Goal: Information Seeking & Learning: Learn about a topic

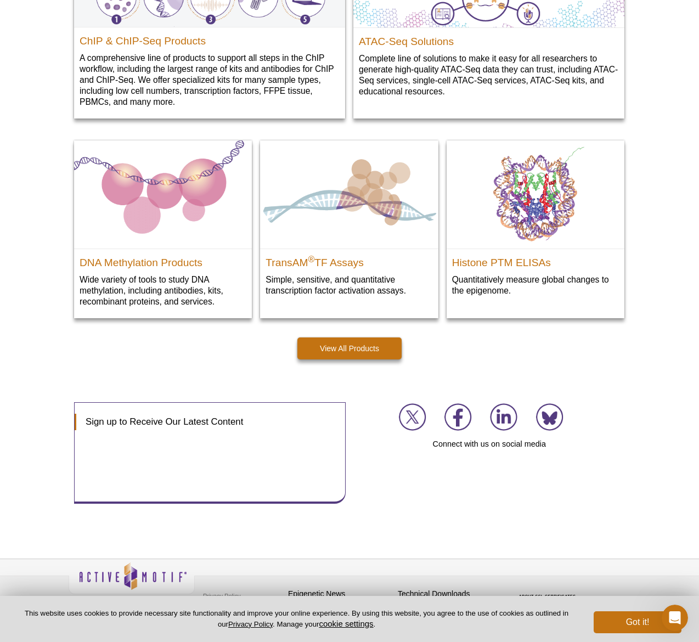
scroll to position [1429, 0]
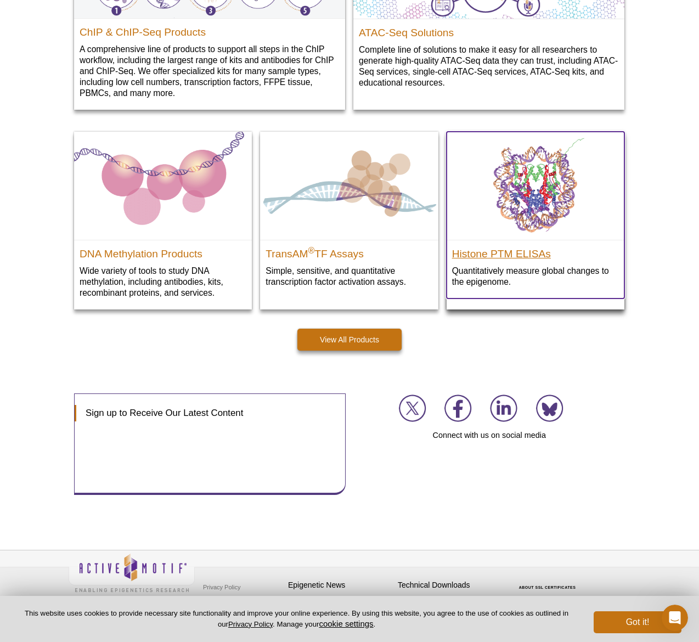
click at [507, 255] on h2 "Histone PTM ELISAs" at bounding box center [535, 251] width 167 height 16
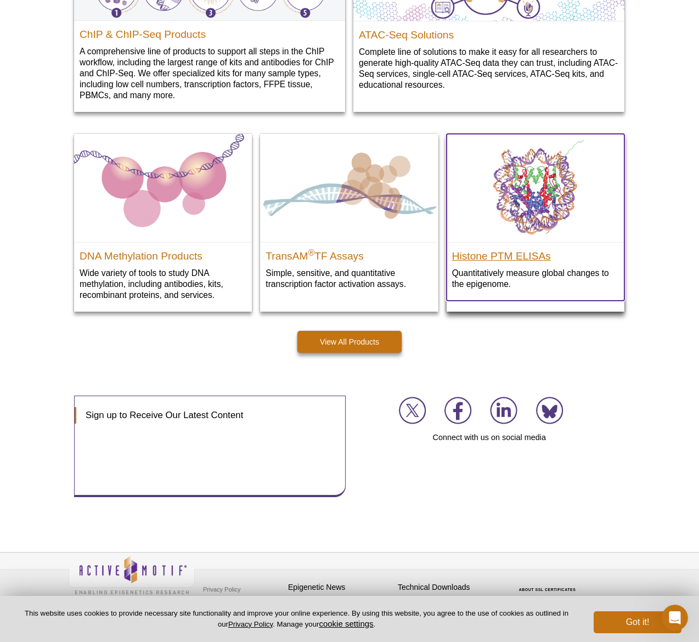
scroll to position [1421, 0]
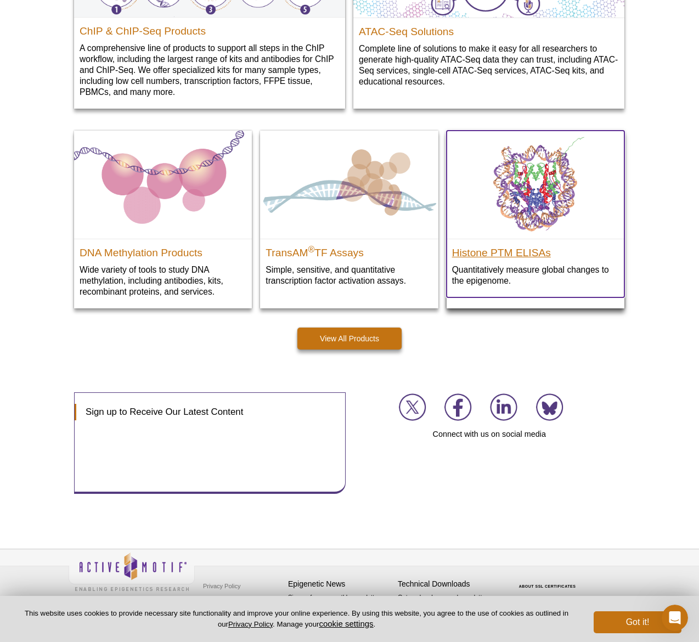
click at [509, 255] on h2 "Histone PTM ELISAs" at bounding box center [535, 250] width 167 height 16
click at [533, 234] on img at bounding box center [536, 185] width 178 height 108
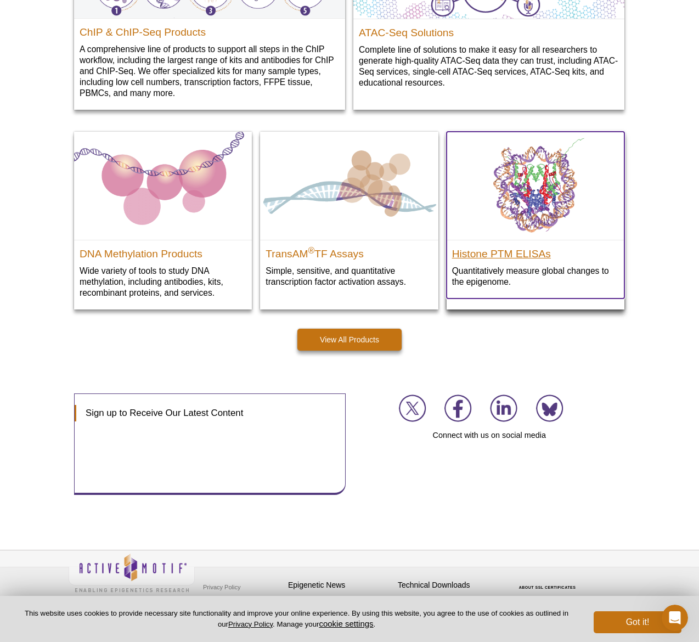
click at [512, 262] on div "Histone PTM ELISAs Quantitatively measure global changes to the epigenome." at bounding box center [536, 269] width 178 height 59
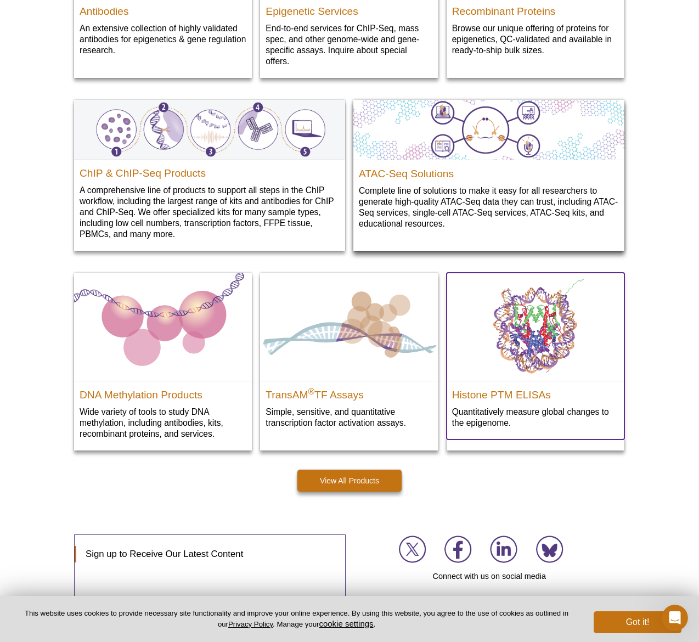
scroll to position [1429, 0]
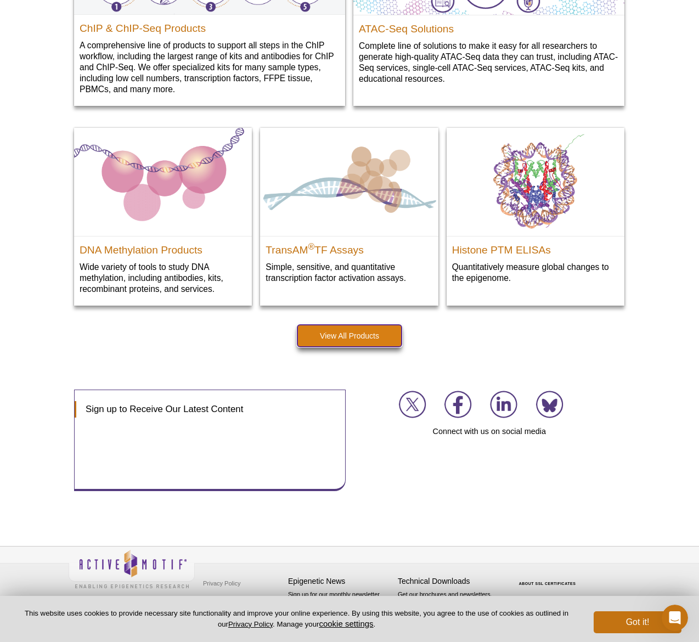
click at [338, 333] on link "View All Products" at bounding box center [349, 336] width 104 height 22
click at [339, 335] on link "View All Products" at bounding box center [349, 336] width 104 height 22
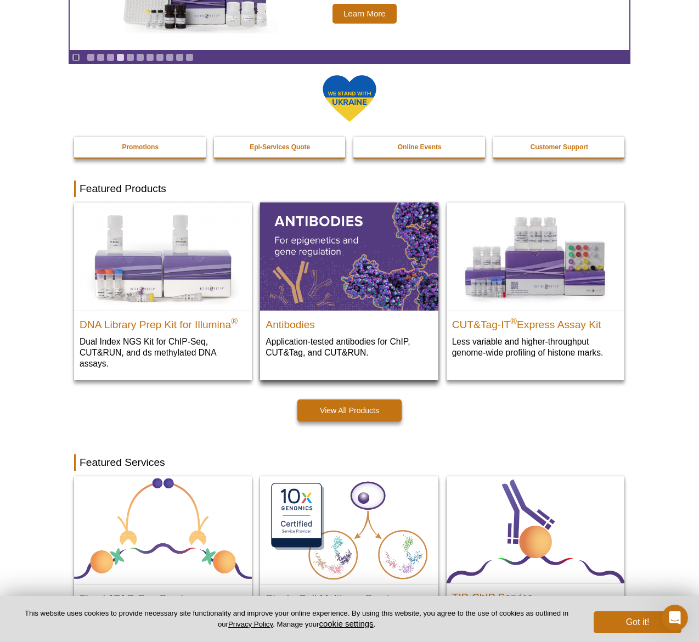
scroll to position [0, 0]
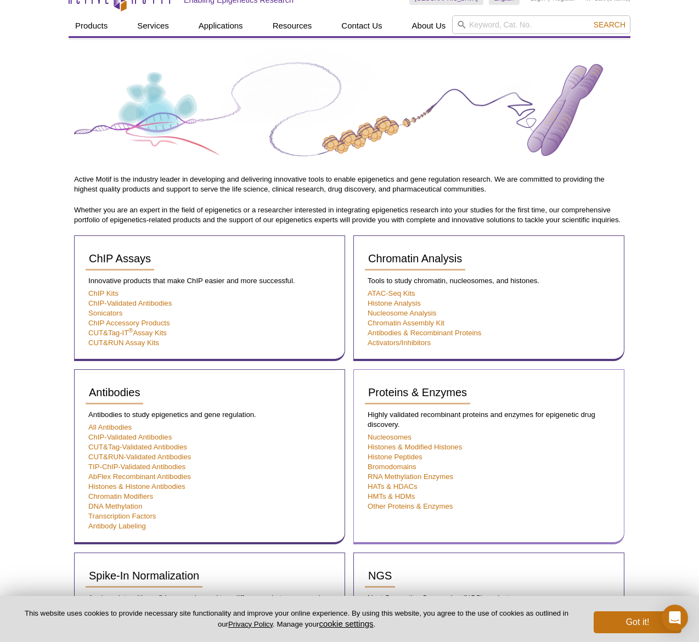
scroll to position [14, 0]
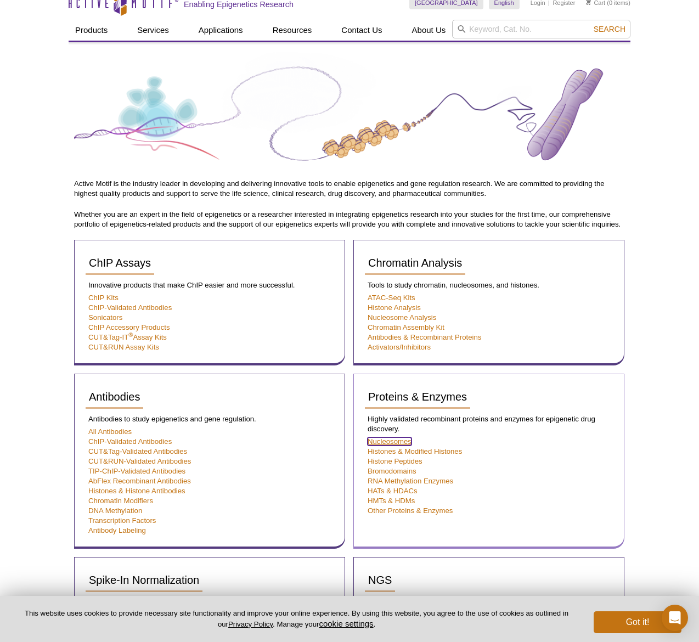
click at [376, 442] on link "Nucleosomes" at bounding box center [390, 441] width 44 height 8
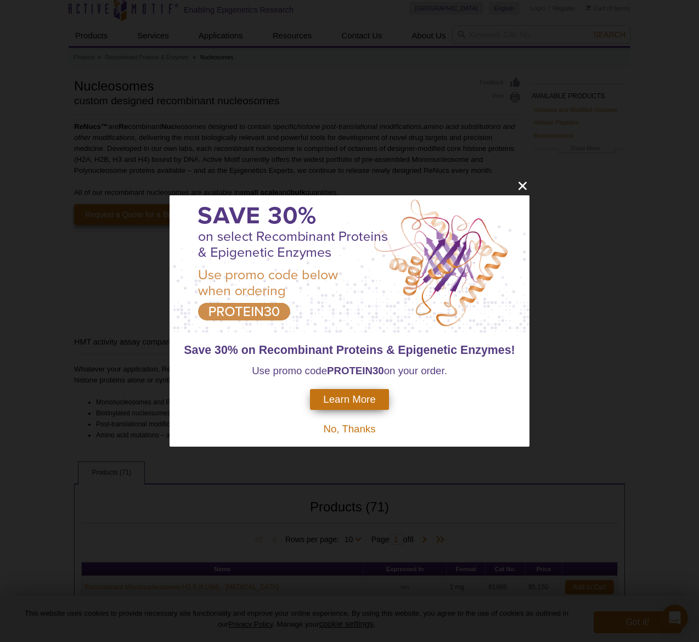
scroll to position [9, 0]
click at [524, 185] on icon "close" at bounding box center [523, 186] width 14 height 14
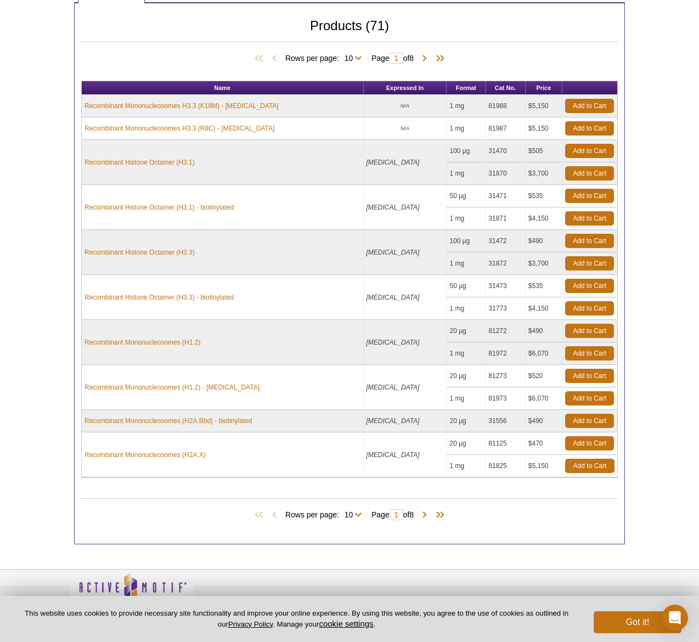
scroll to position [512, 0]
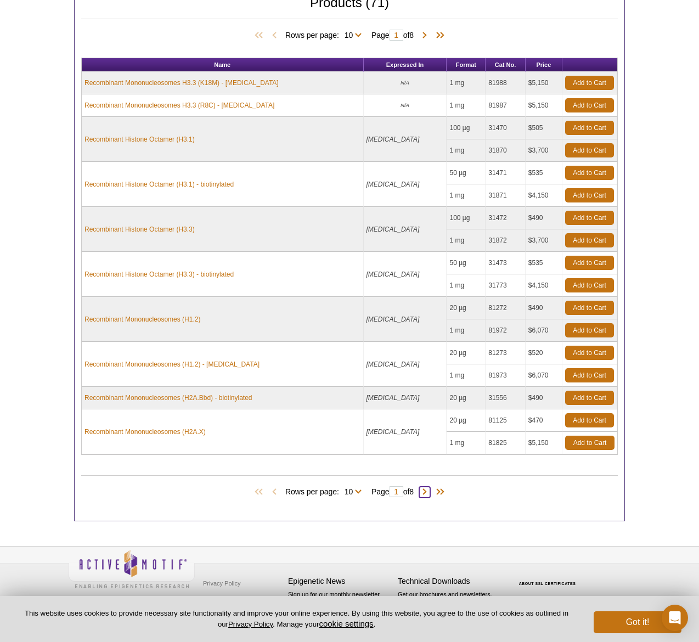
click at [429, 492] on span at bounding box center [424, 492] width 11 height 11
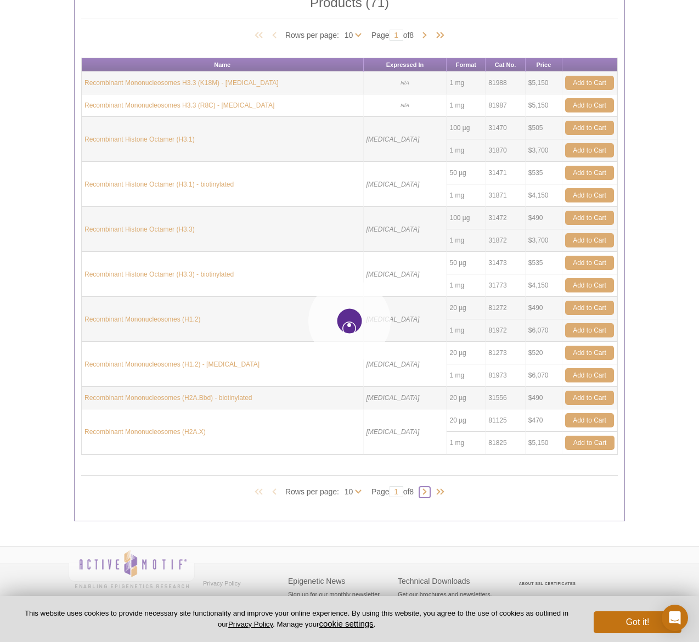
type input "2"
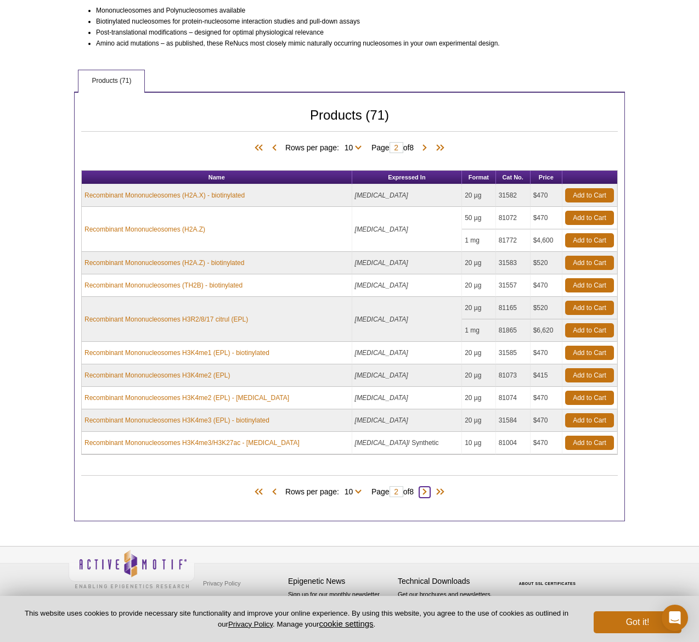
click at [430, 493] on span at bounding box center [424, 492] width 11 height 11
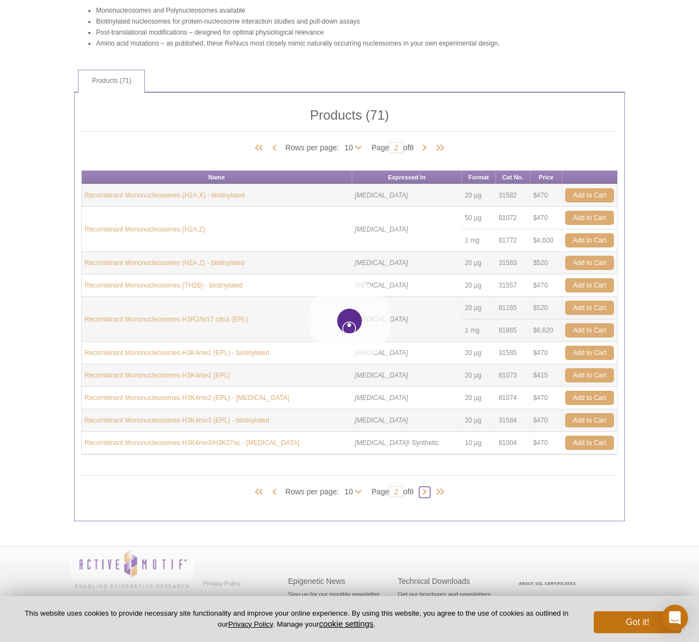
type input "3"
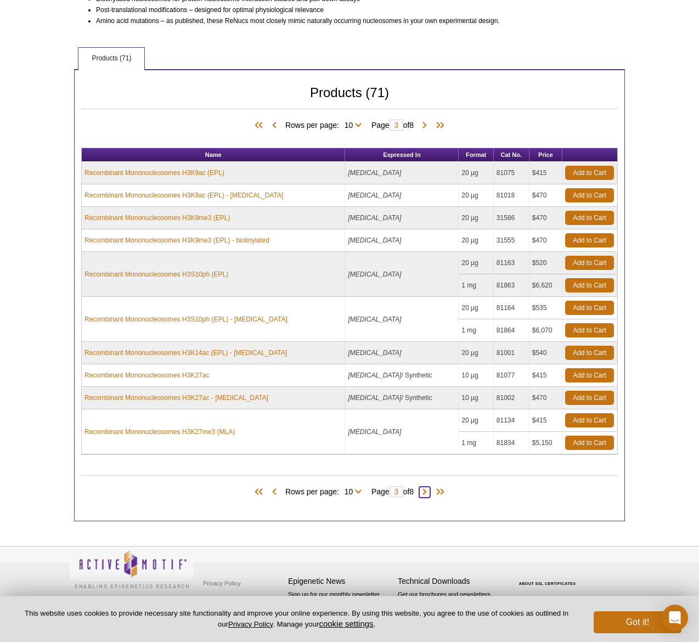
click at [430, 489] on span at bounding box center [424, 492] width 11 height 11
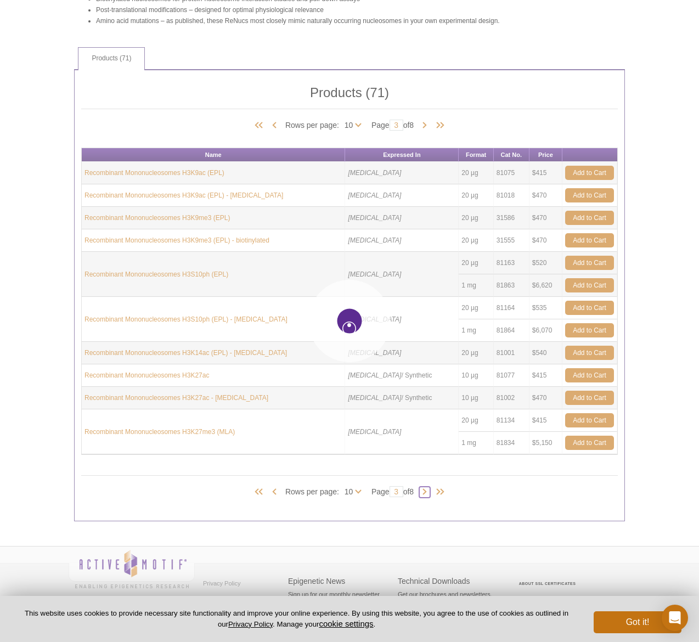
type input "4"
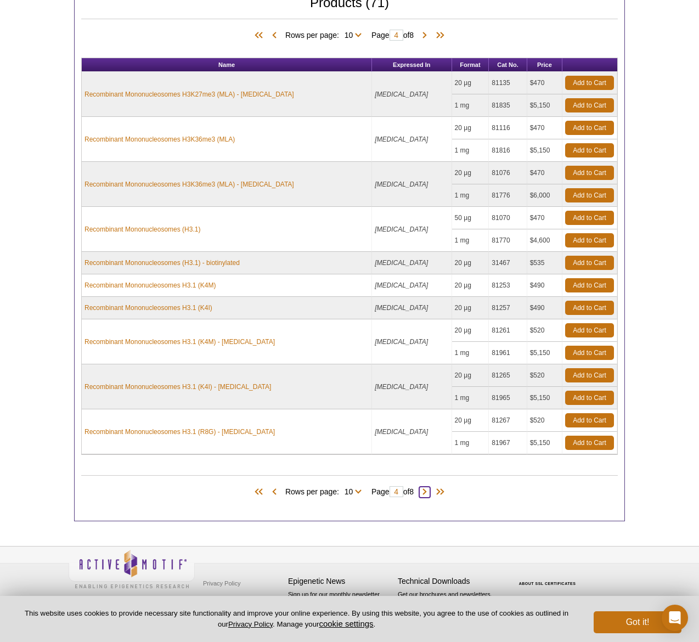
click at [430, 492] on span at bounding box center [424, 492] width 11 height 11
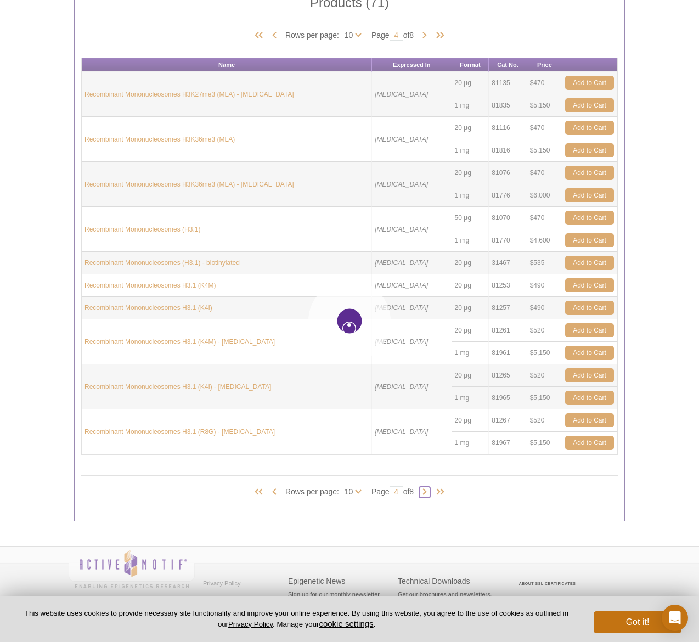
type input "5"
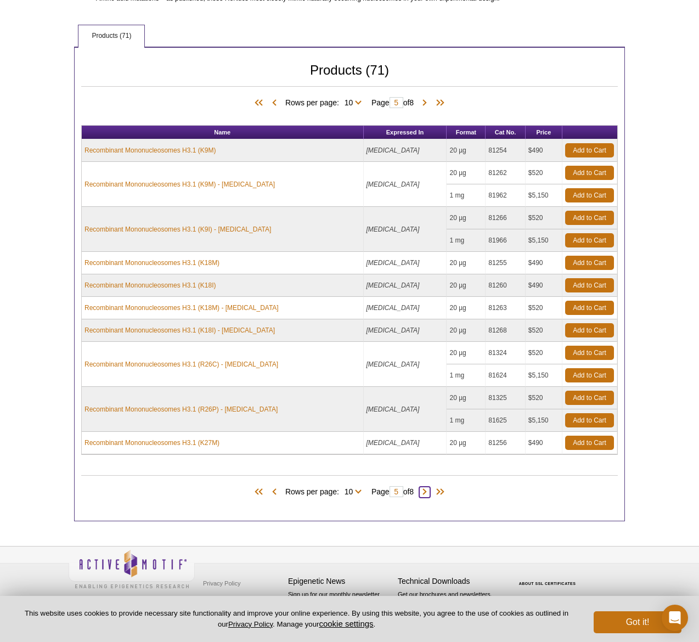
scroll to position [445, 0]
click at [430, 492] on span at bounding box center [424, 492] width 11 height 11
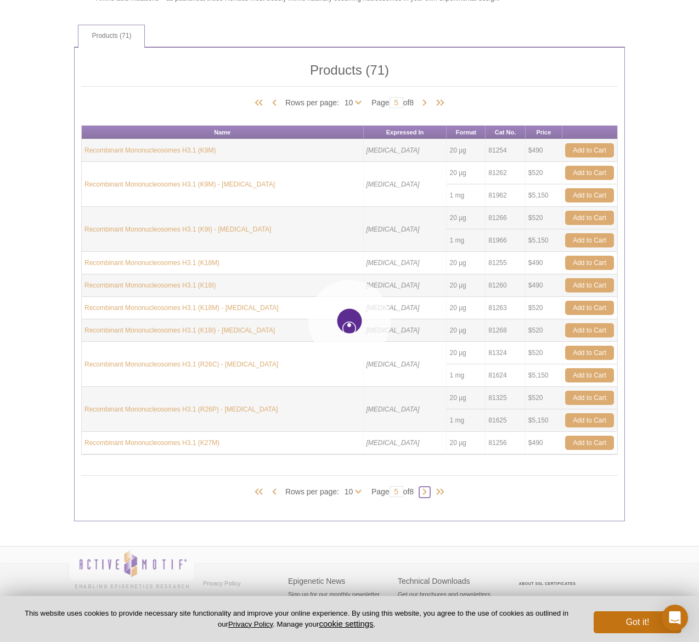
type input "6"
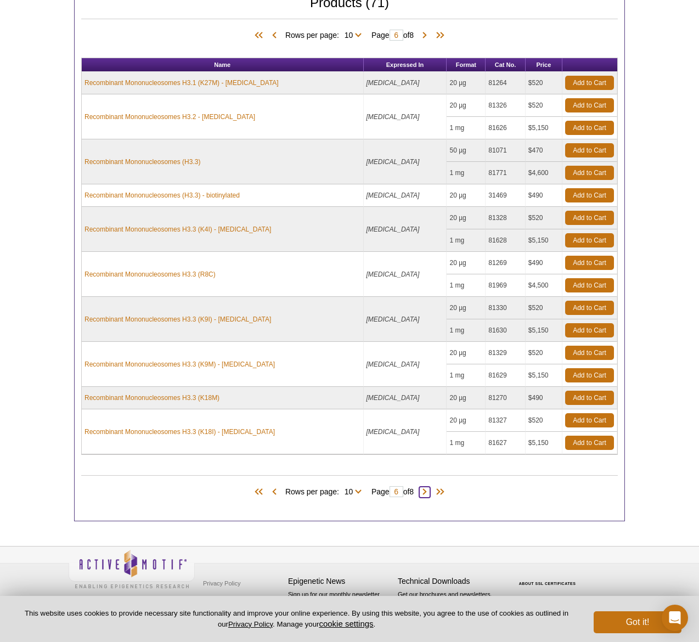
click at [430, 494] on span at bounding box center [424, 492] width 11 height 11
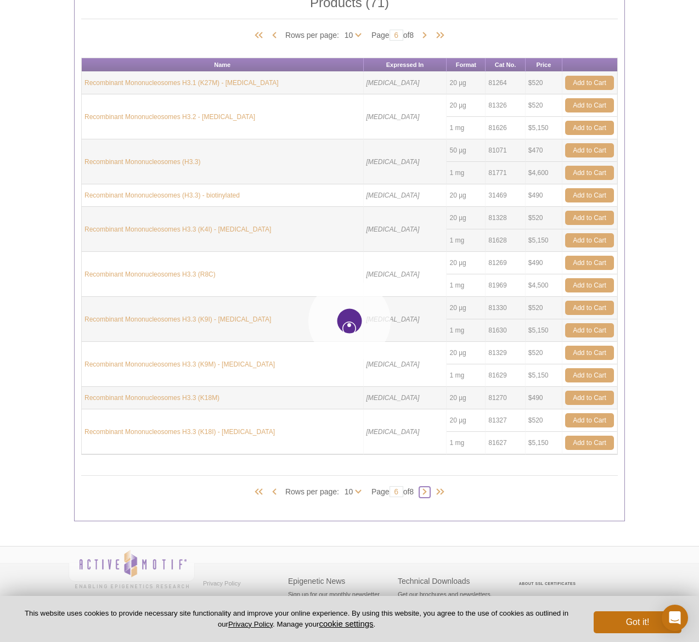
type input "7"
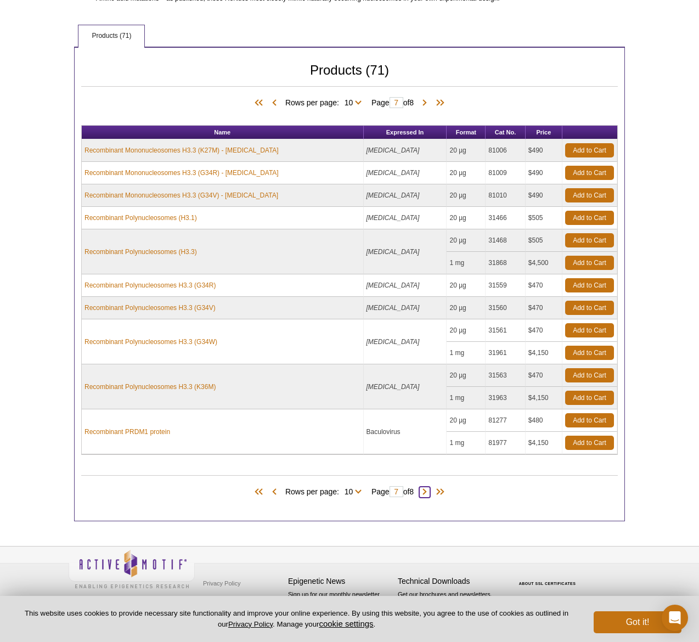
click at [429, 493] on span at bounding box center [424, 492] width 11 height 11
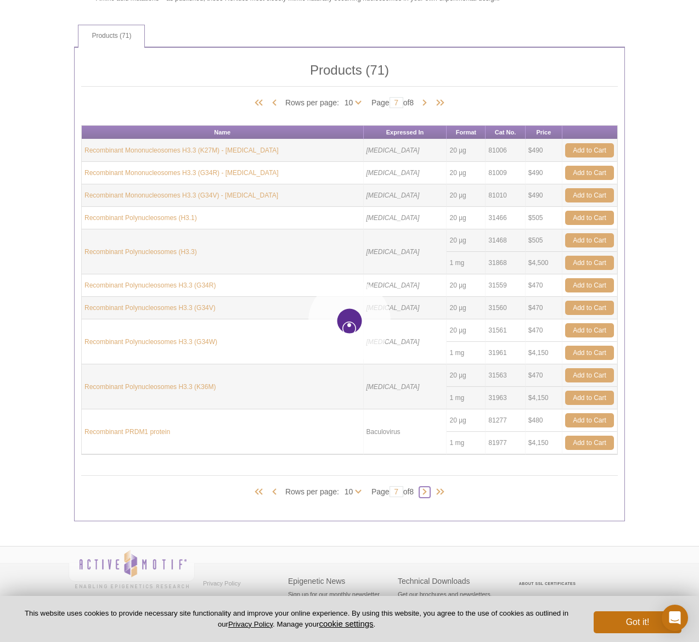
type input "8"
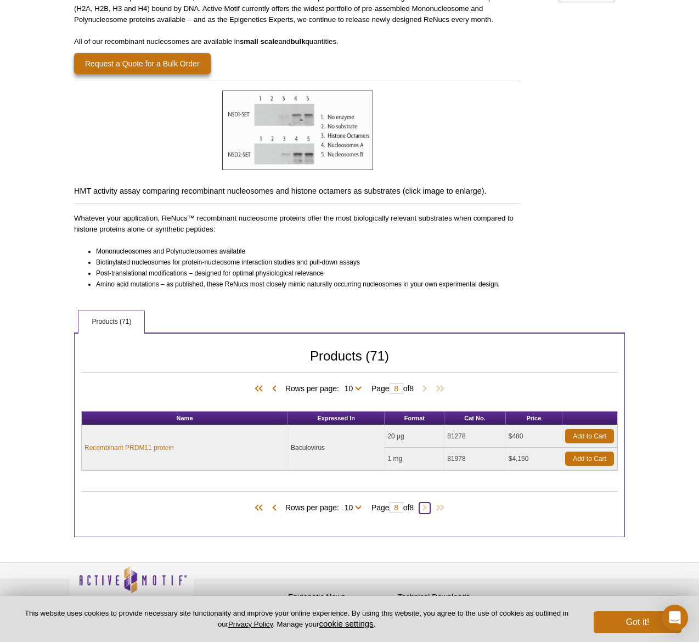
scroll to position [0, 0]
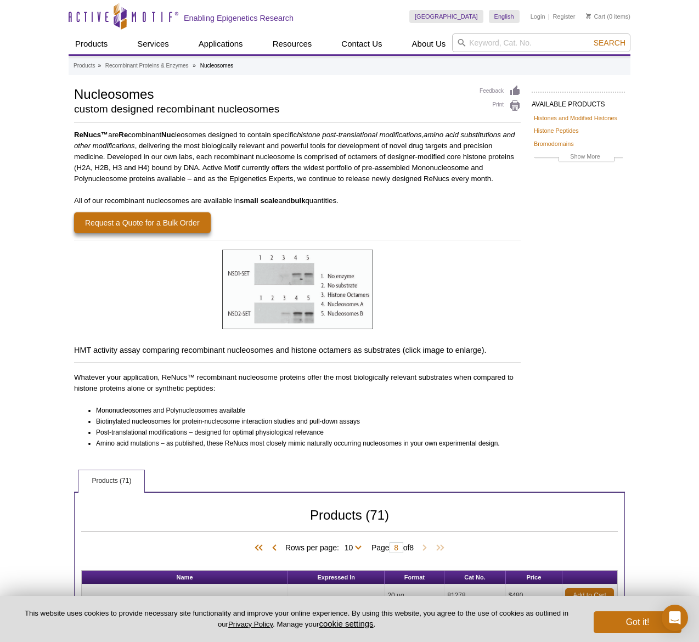
click at [25, 58] on div "Active Motif Logo Enabling Epigenetics Research 0 Search Skip to content Active…" at bounding box center [349, 408] width 699 height 817
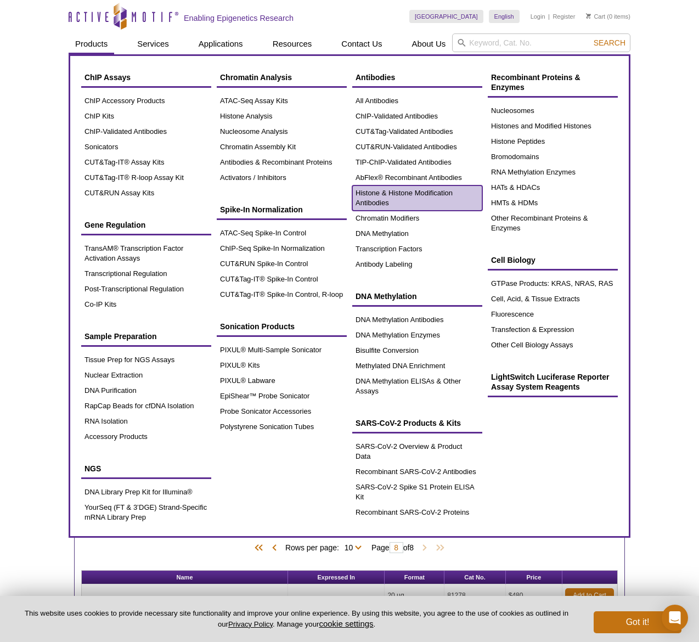
click at [408, 194] on link "Histone & Histone Modification Antibodies" at bounding box center [417, 197] width 130 height 25
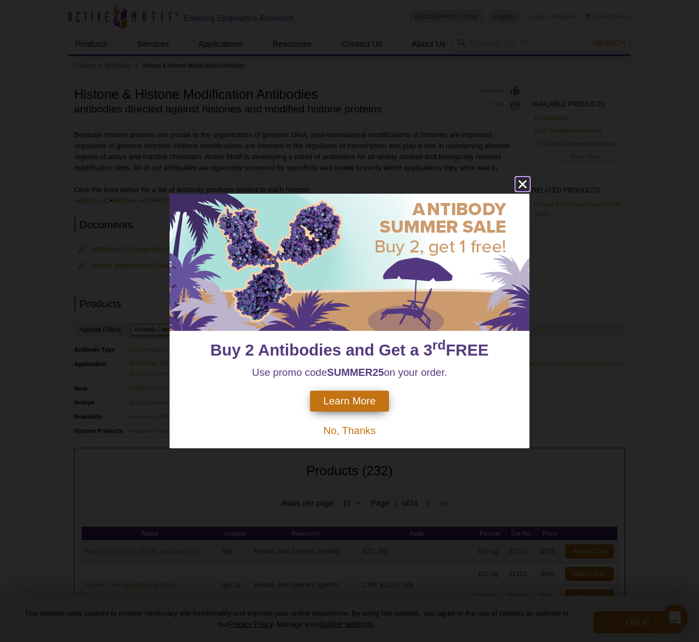
click at [520, 183] on icon "close" at bounding box center [523, 184] width 14 height 14
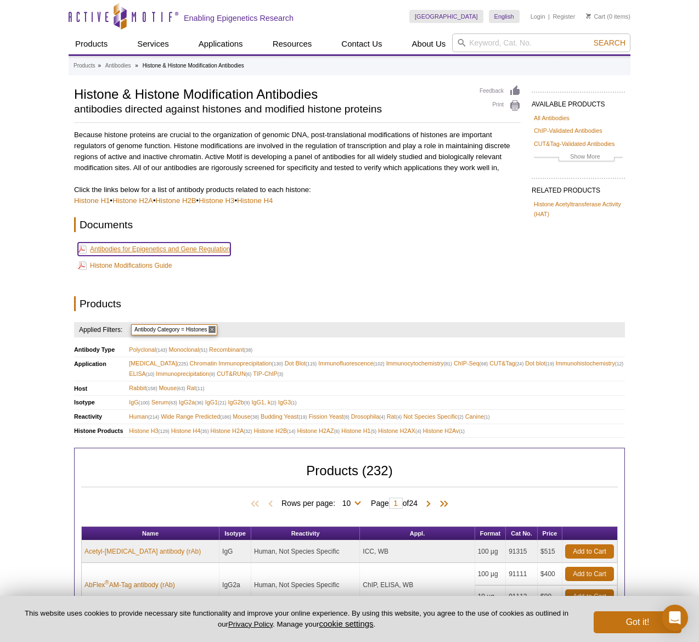
click at [157, 247] on link "Antibodies for Epigenetics and Gene Regulation" at bounding box center [154, 248] width 153 height 13
